Goal: Task Accomplishment & Management: Manage account settings

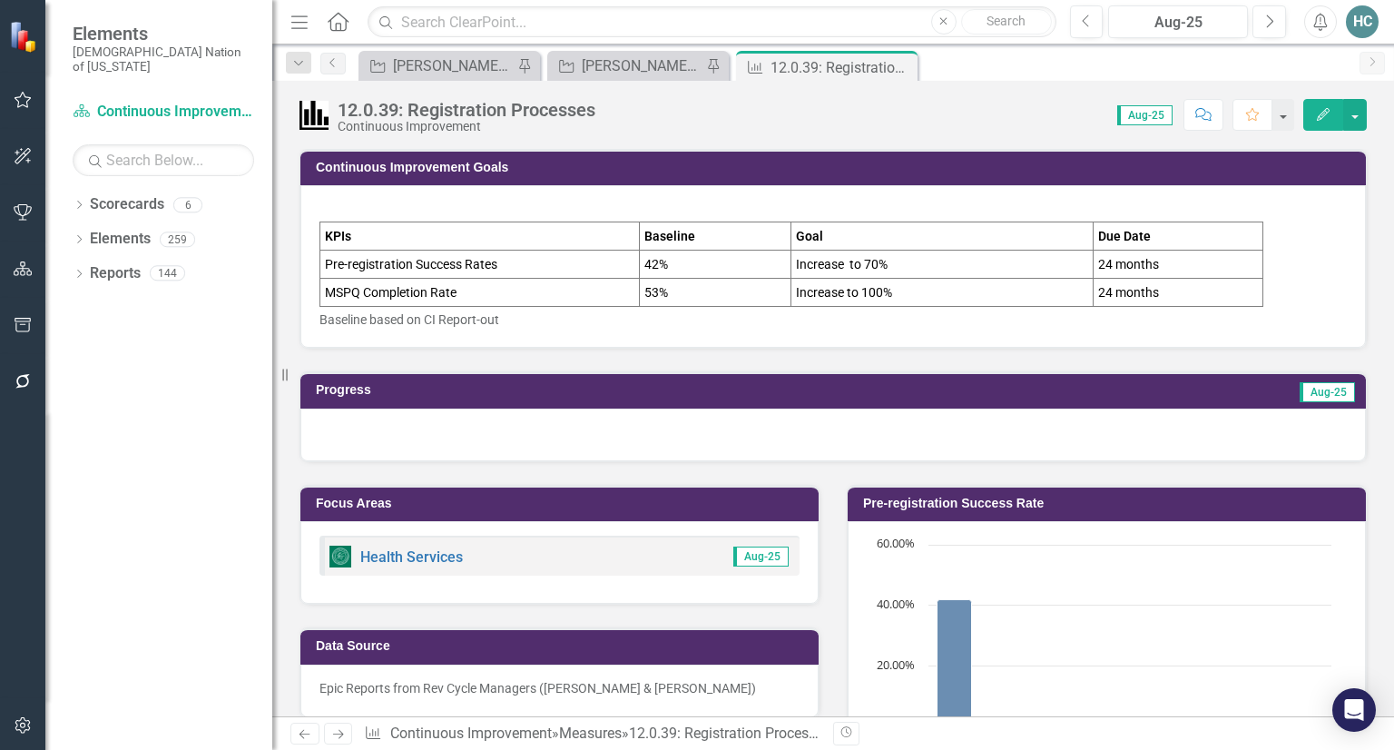
click at [646, 82] on div "12.0.39: Registration Processes Continuous Improvement Score: 0.00 Aug-25 Compl…" at bounding box center [833, 108] width 1122 height 54
click at [646, 66] on div "[PERSON_NAME] CI Working Report" at bounding box center [642, 65] width 120 height 23
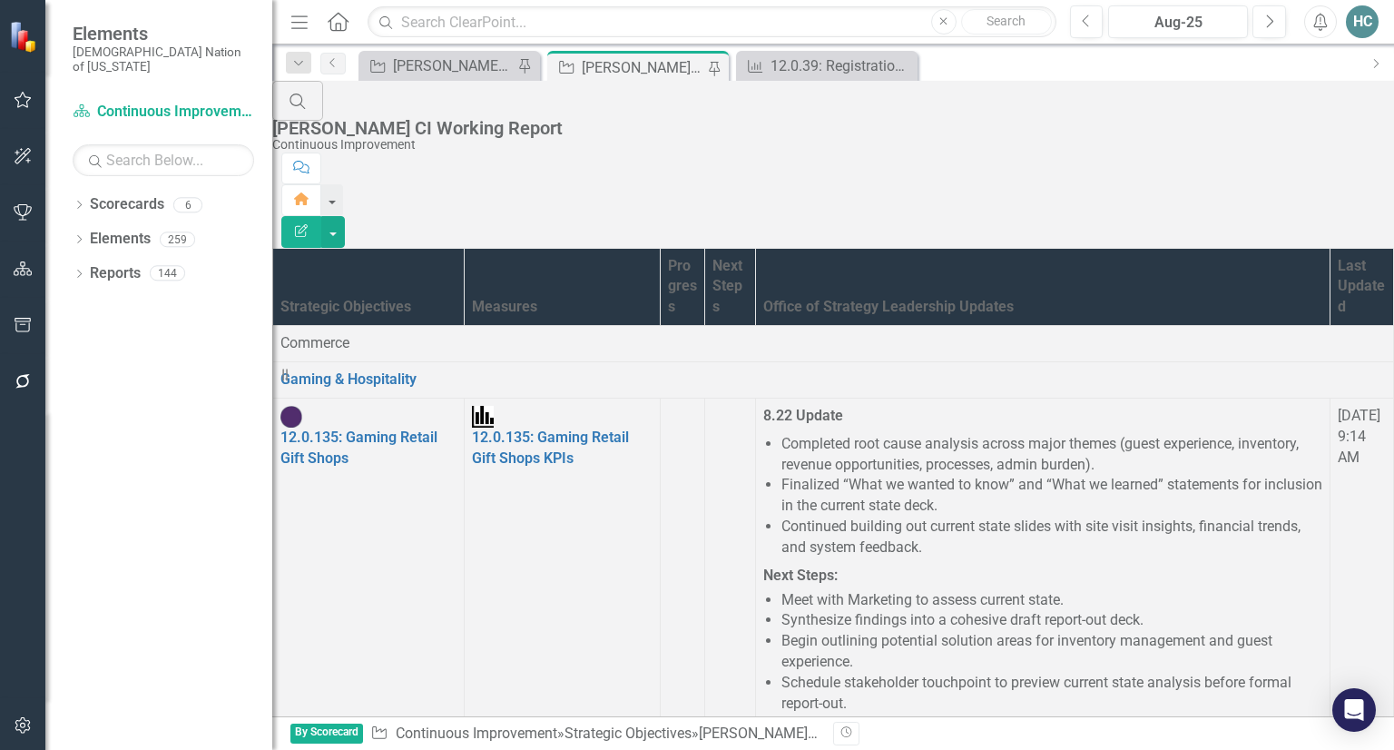
scroll to position [1499, 0]
click at [454, 56] on div "[PERSON_NAME] CI Action Plans" at bounding box center [453, 65] width 120 height 23
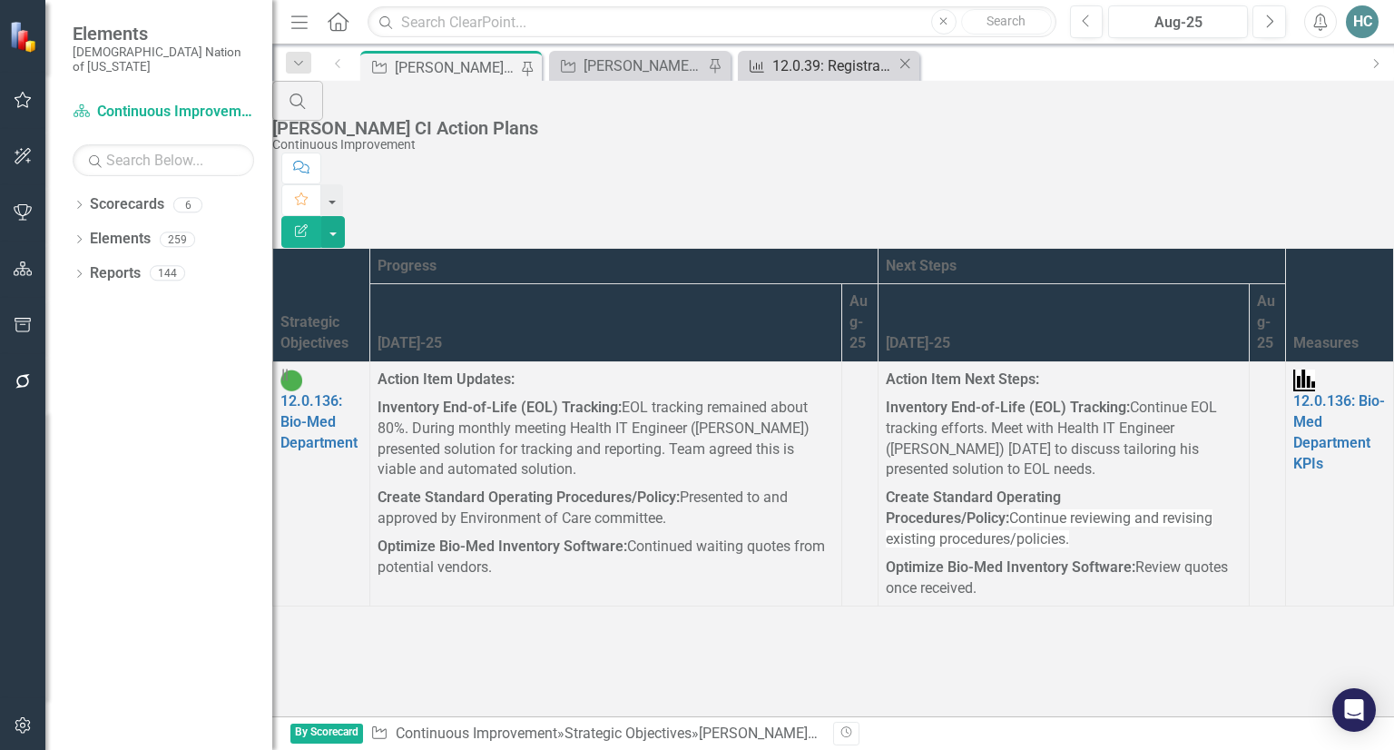
click at [841, 68] on div "12.0.39: Registration Processes" at bounding box center [835, 65] width 124 height 23
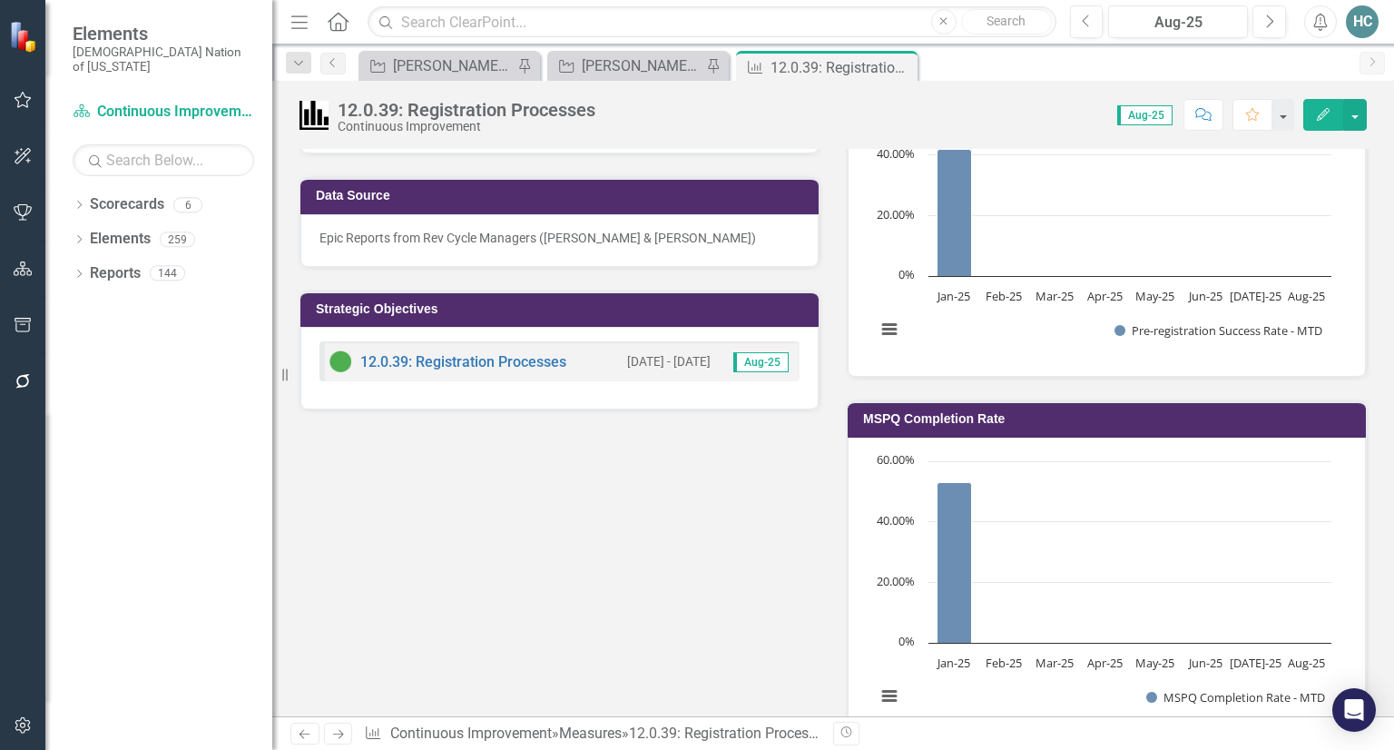
scroll to position [454, 0]
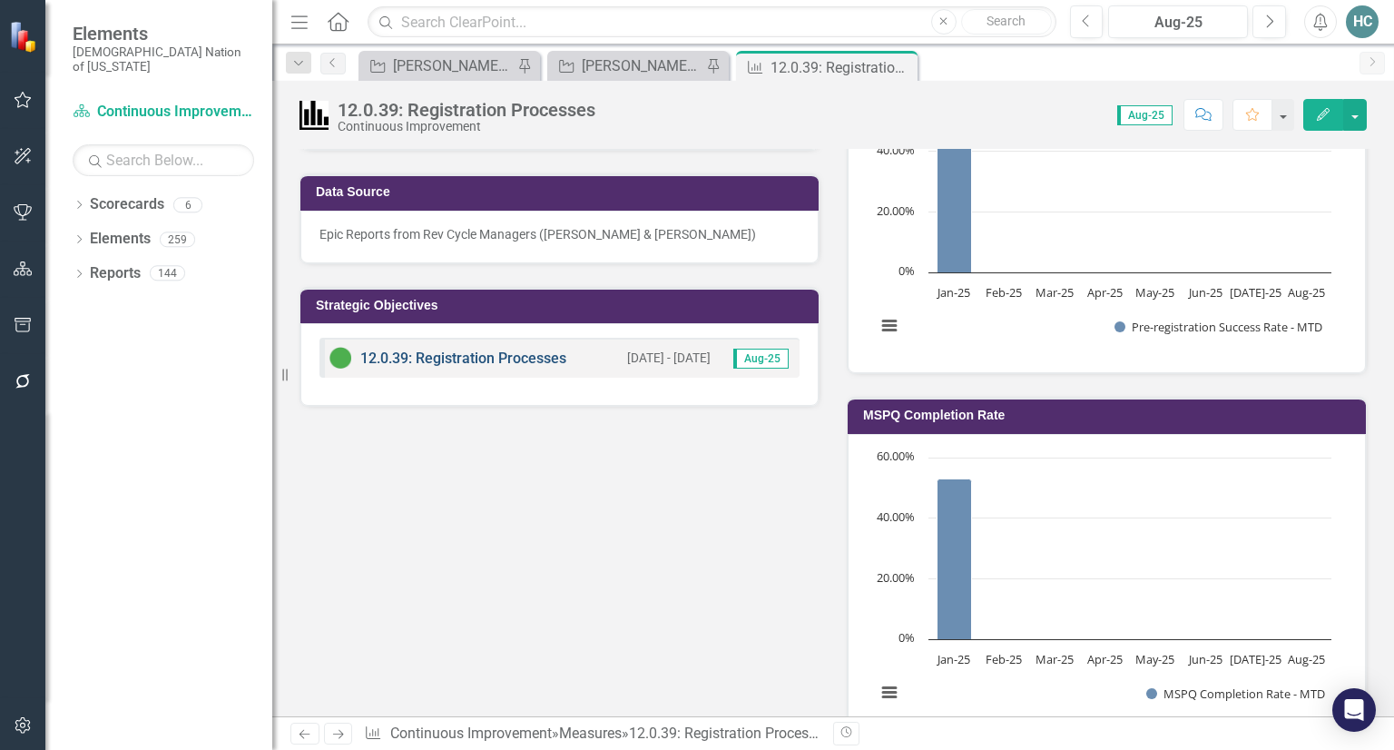
click at [418, 357] on link "12.0.39: Registration Processes" at bounding box center [463, 358] width 206 height 17
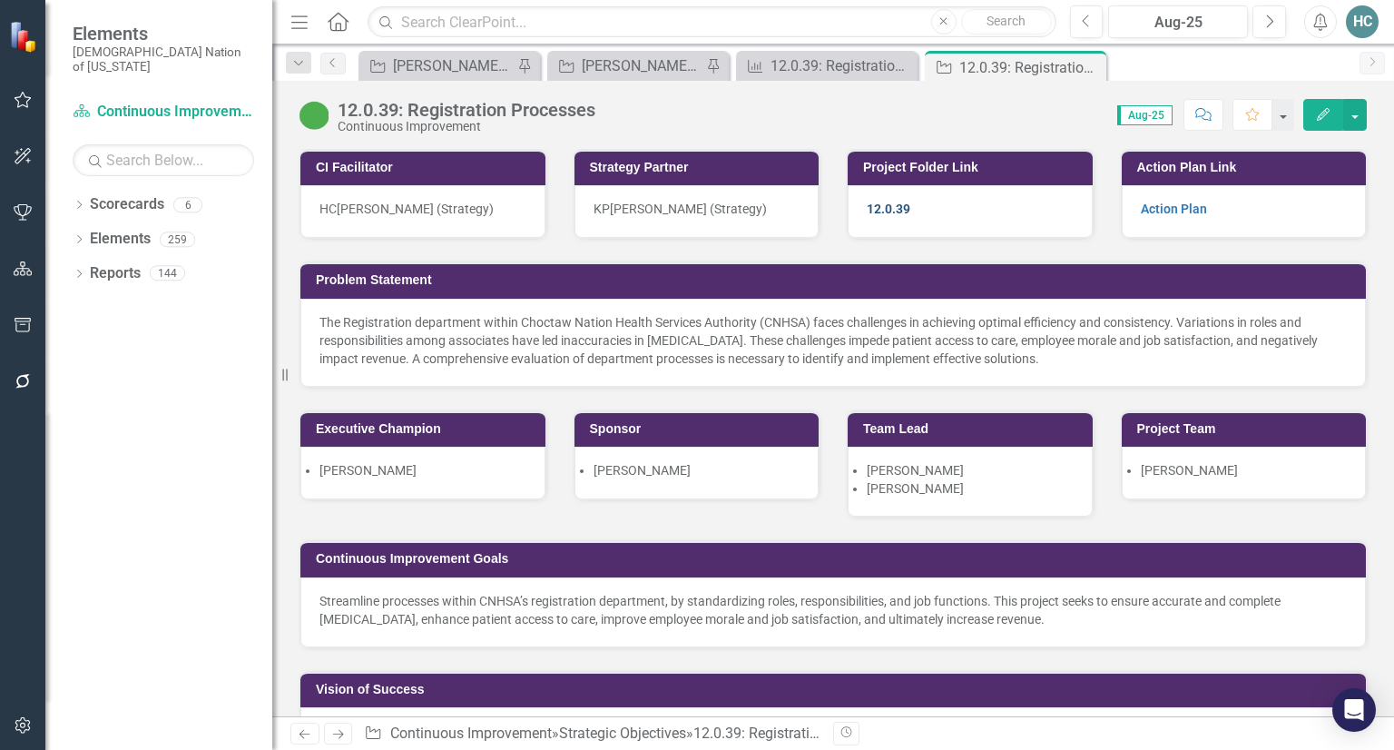
click at [898, 208] on link "12.0.39" at bounding box center [889, 209] width 44 height 15
click at [951, 215] on div "12.0.39" at bounding box center [970, 211] width 245 height 53
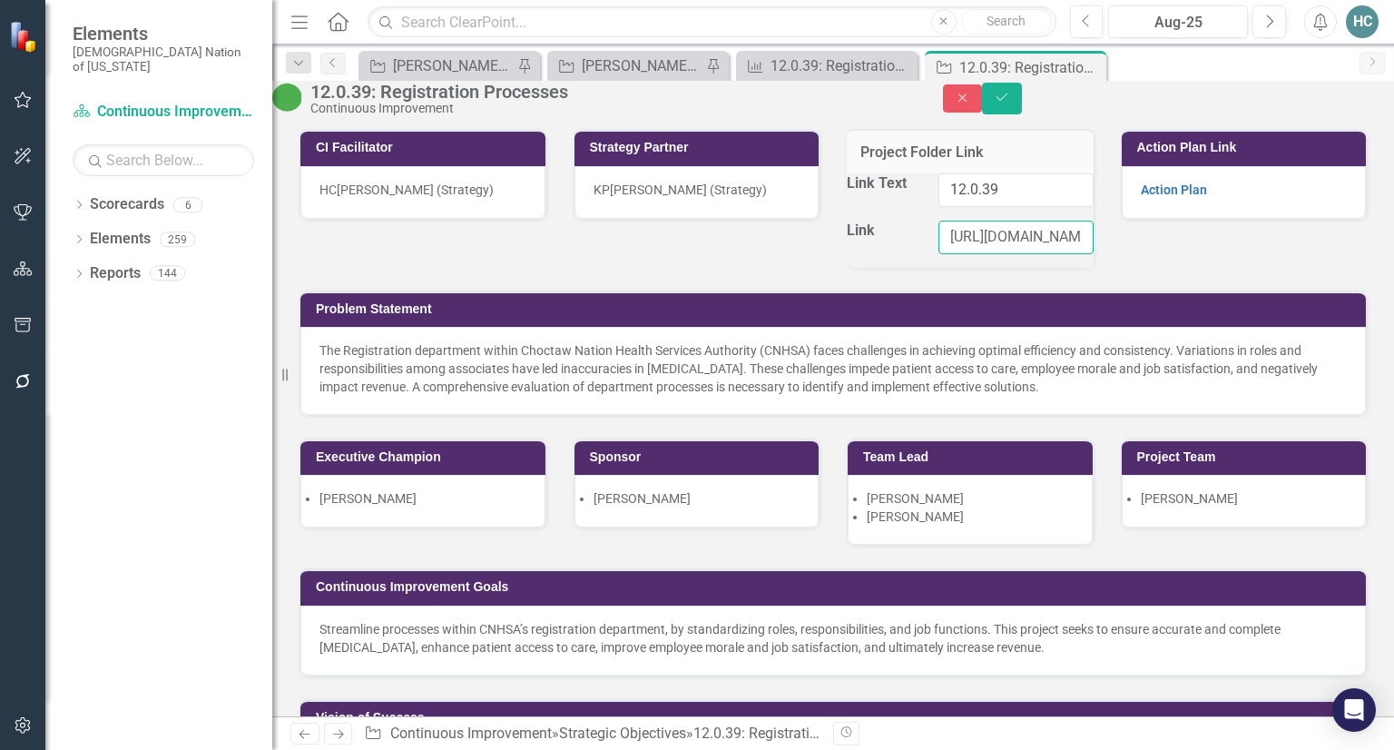
click at [1051, 254] on input "[URL][DOMAIN_NAME]" at bounding box center [1016, 238] width 155 height 34
paste input "[URL][DOMAIN_NAME]"
type input "[URL][DOMAIN_NAME]"
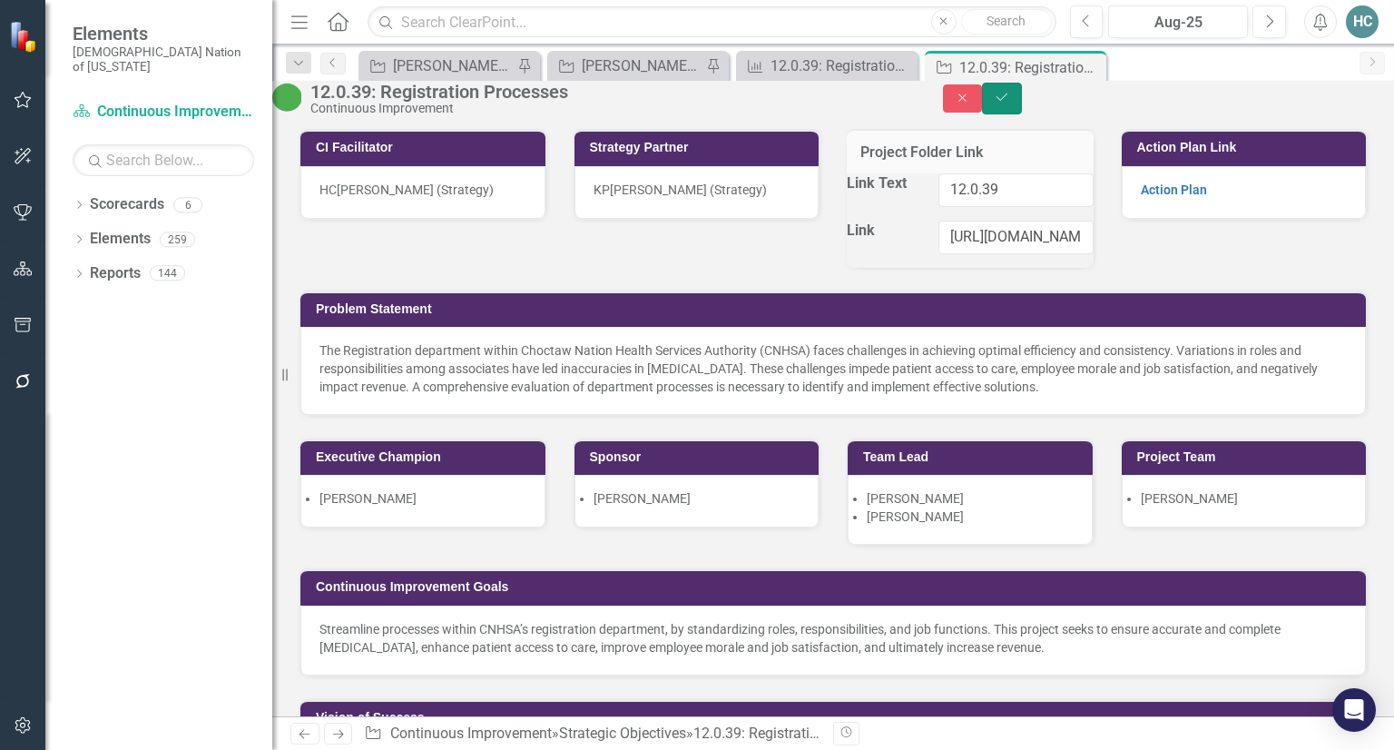
click at [1010, 103] on icon "Save" at bounding box center [1002, 97] width 16 height 13
